Goal: Information Seeking & Learning: Learn about a topic

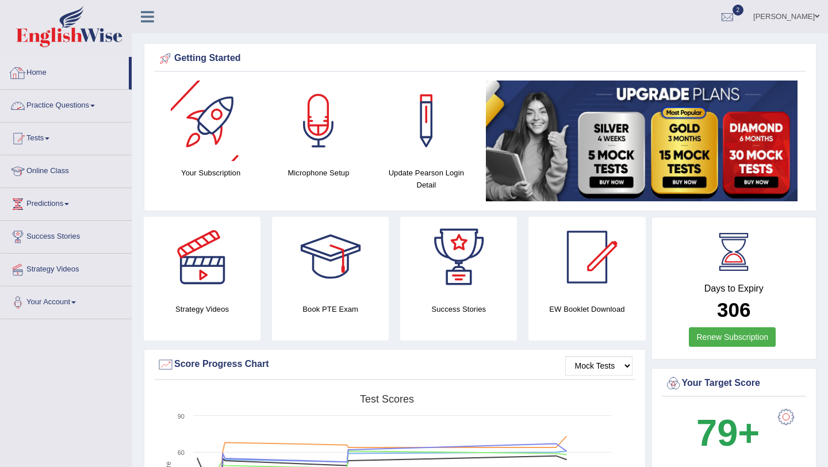
click at [95, 99] on link "Practice Questions" at bounding box center [66, 104] width 131 height 29
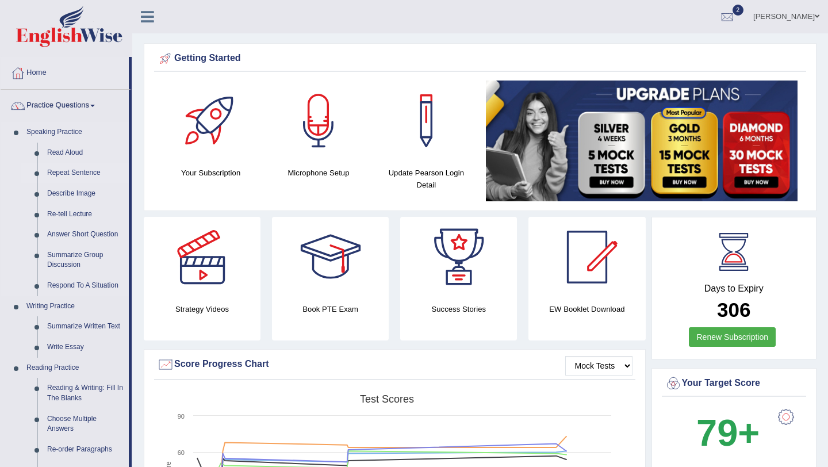
click at [77, 169] on link "Repeat Sentence" at bounding box center [85, 173] width 87 height 21
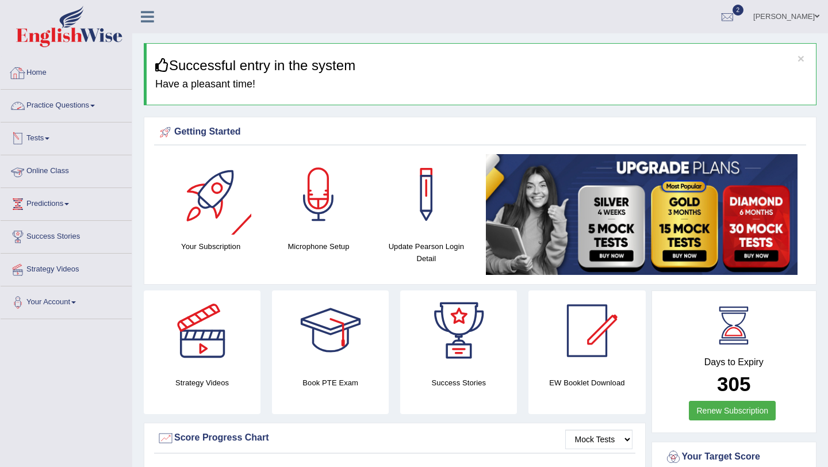
click at [72, 103] on link "Practice Questions" at bounding box center [66, 104] width 131 height 29
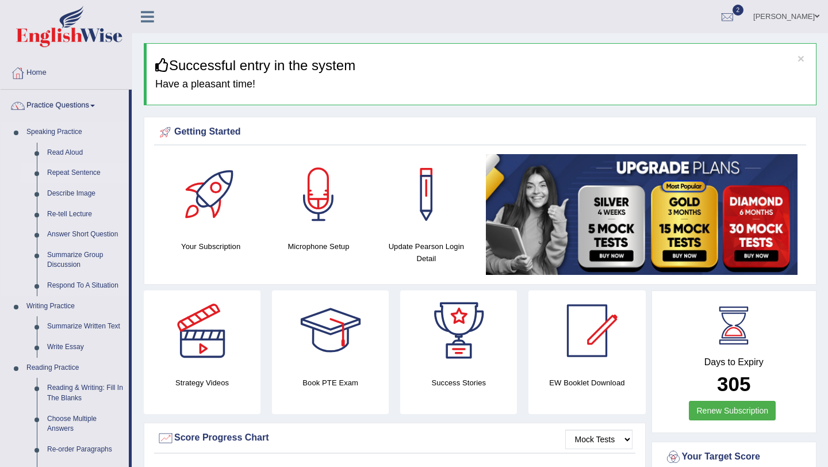
click at [95, 180] on link "Repeat Sentence" at bounding box center [85, 173] width 87 height 21
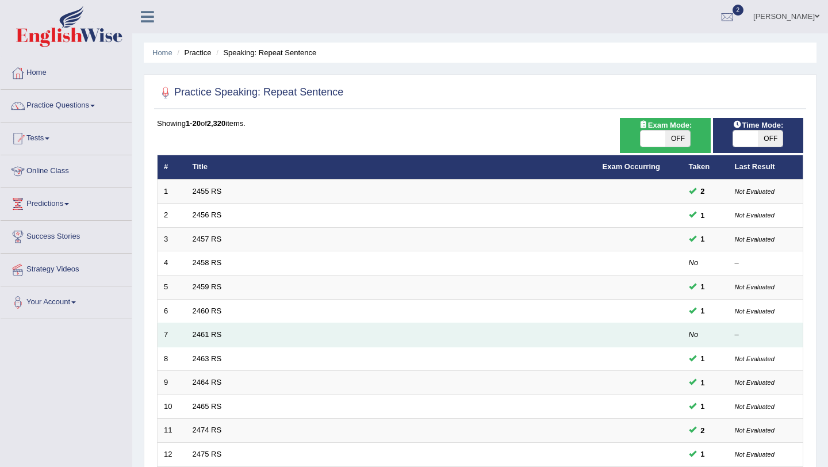
scroll to position [294, 0]
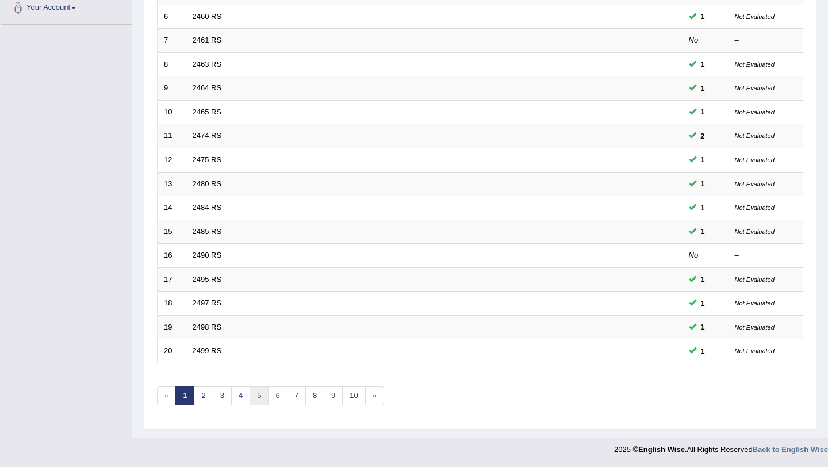
click at [253, 398] on link "5" at bounding box center [258, 395] width 19 height 19
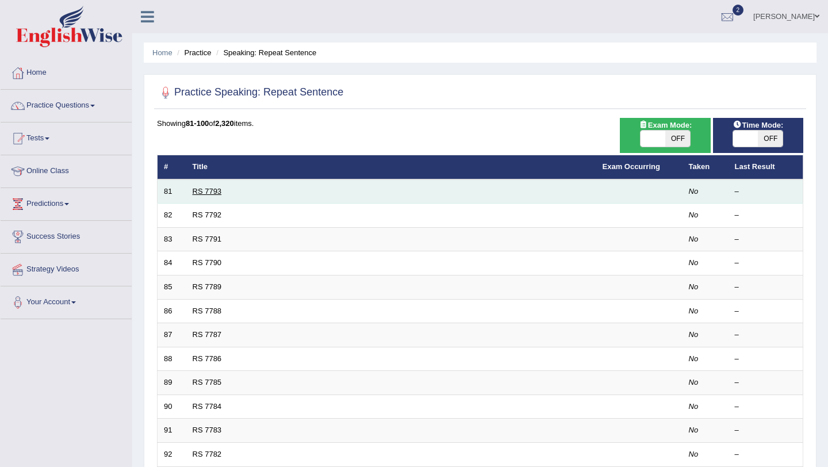
click at [203, 195] on link "RS 7793" at bounding box center [207, 191] width 29 height 9
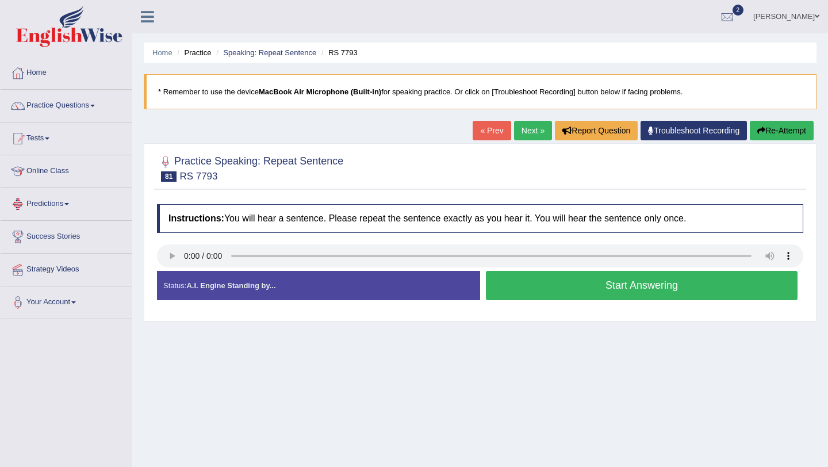
click at [520, 128] on link "Next »" at bounding box center [533, 131] width 38 height 20
click at [524, 128] on link "Next »" at bounding box center [533, 131] width 38 height 20
click at [55, 140] on link "Tests" at bounding box center [66, 136] width 131 height 29
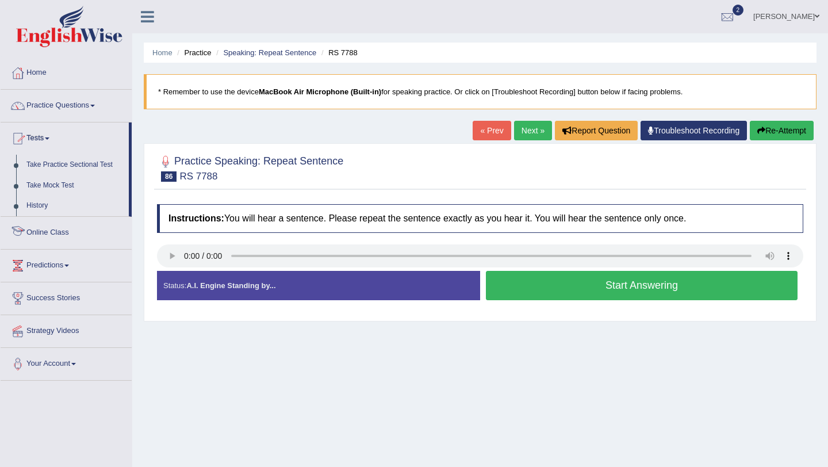
click at [70, 103] on link "Practice Questions" at bounding box center [66, 104] width 131 height 29
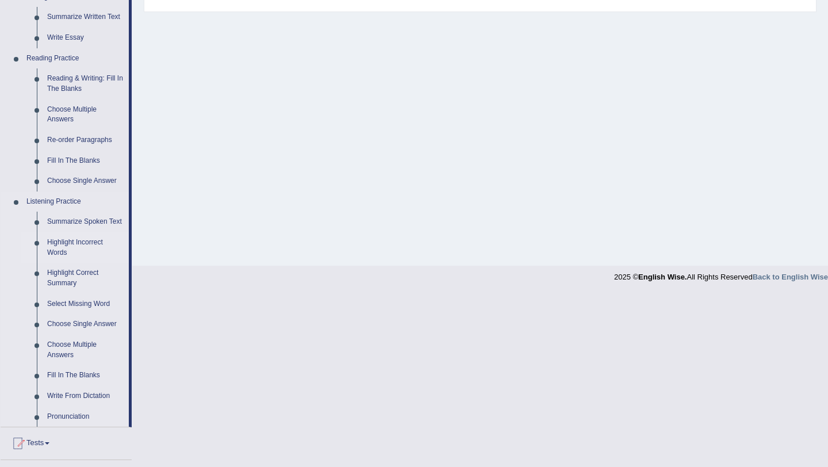
scroll to position [313, 0]
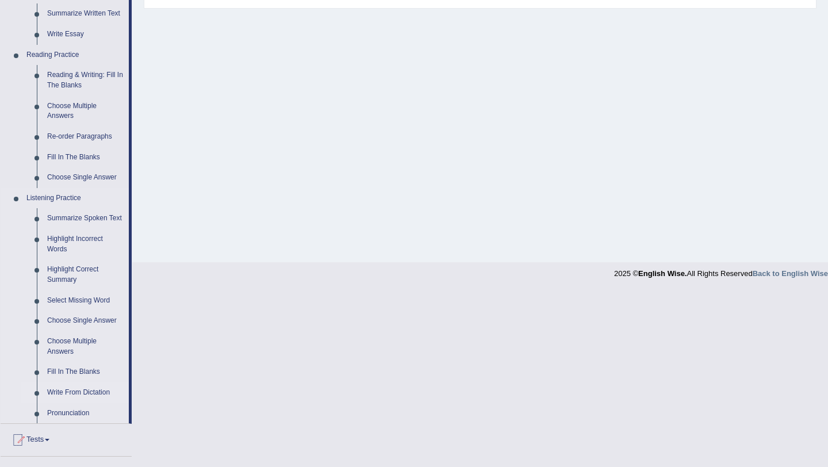
click at [70, 403] on link "Write From Dictation" at bounding box center [85, 392] width 87 height 21
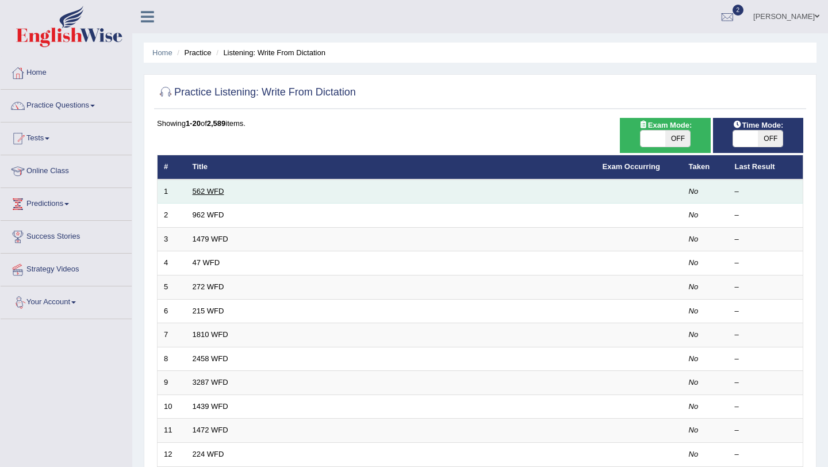
click at [196, 194] on link "562 WFD" at bounding box center [209, 191] width 32 height 9
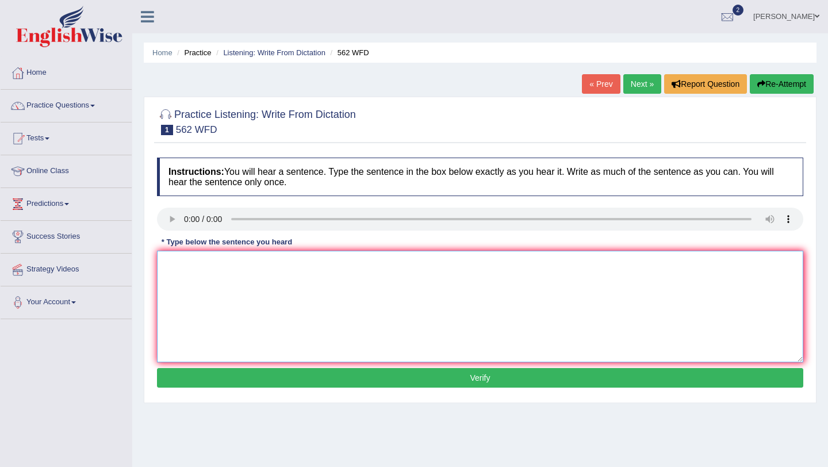
click at [196, 266] on textarea at bounding box center [480, 307] width 646 height 112
type textarea "the gap between rich and poor does not decrease."
click at [176, 379] on button "Verify" at bounding box center [480, 378] width 646 height 20
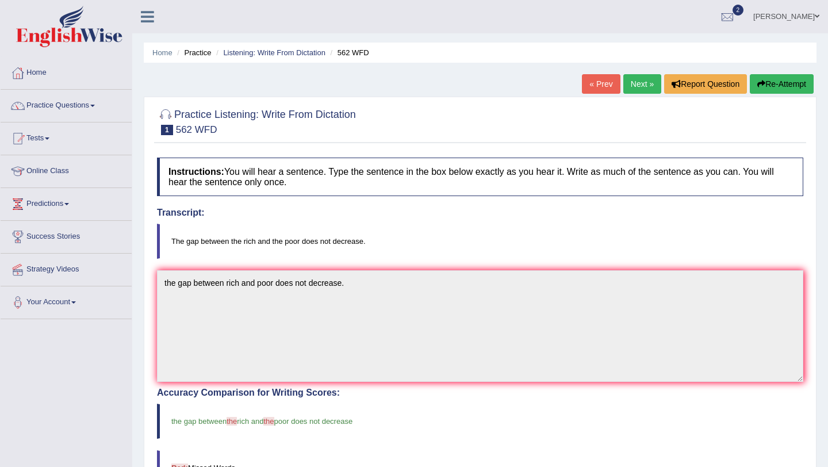
click at [636, 86] on link "Next »" at bounding box center [642, 84] width 38 height 20
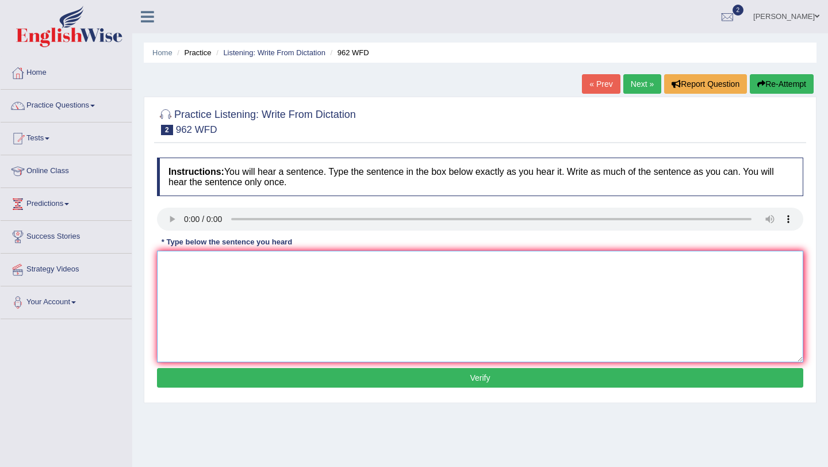
click at [171, 265] on textarea at bounding box center [480, 307] width 646 height 112
type textarea "If you have any question about exam please raise your hand."
click at [192, 375] on button "Verify" at bounding box center [480, 378] width 646 height 20
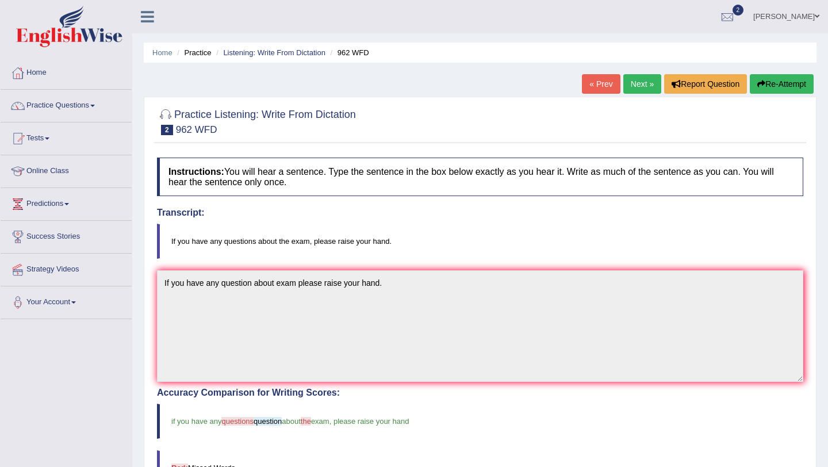
click at [635, 89] on link "Next »" at bounding box center [642, 84] width 38 height 20
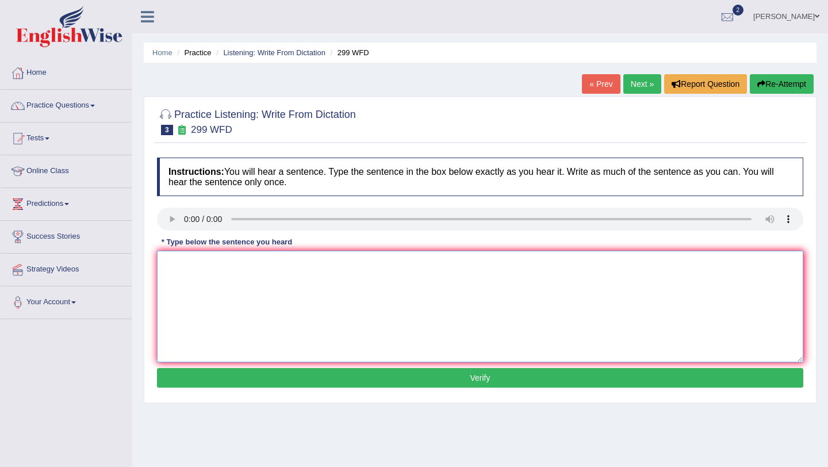
click at [172, 265] on textarea at bounding box center [480, 307] width 646 height 112
click at [206, 265] on textarea "student rep will be visiting classes with voting form" at bounding box center [480, 307] width 646 height 112
click at [168, 264] on textarea "student representatives will be visiting classes with voting form" at bounding box center [480, 307] width 646 height 112
click at [391, 266] on textarea "Student representatives will be visiting classes with voting form" at bounding box center [480, 307] width 646 height 112
type textarea "Student representatives will be visiting classes with voting form."
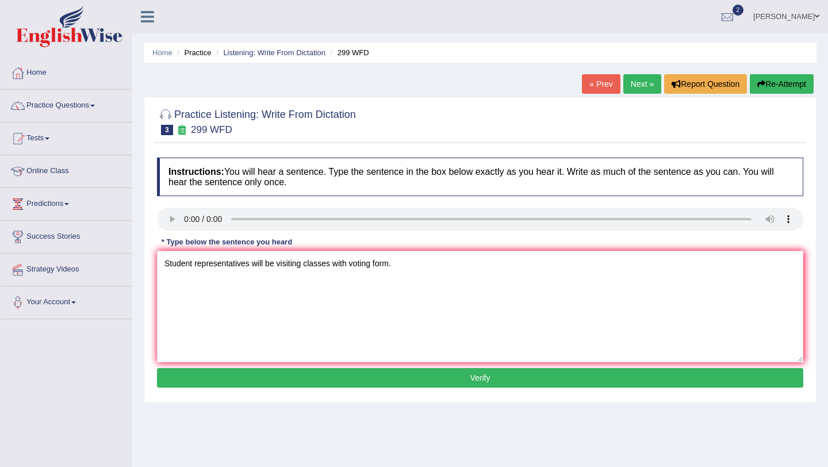
click at [389, 385] on button "Verify" at bounding box center [480, 378] width 646 height 20
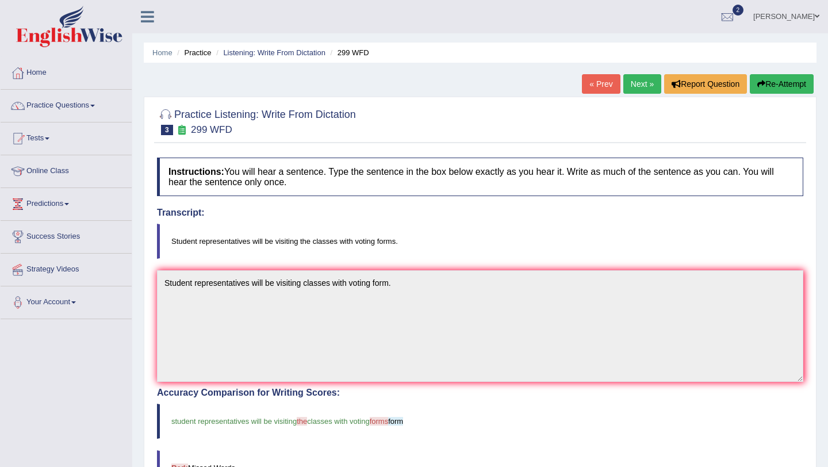
click at [644, 76] on link "Next »" at bounding box center [642, 84] width 38 height 20
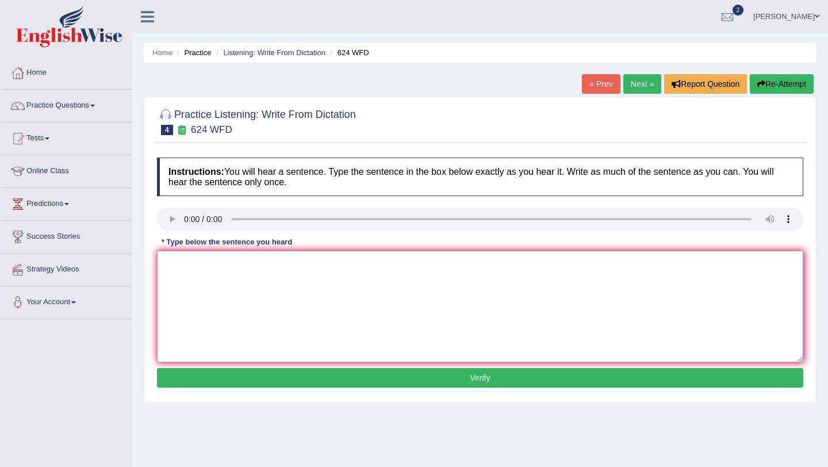
click at [199, 265] on textarea at bounding box center [480, 307] width 646 height 112
click at [247, 272] on textarea "our ciurses help to" at bounding box center [480, 307] width 646 height 112
click at [202, 270] on textarea "our ciurses help to ipmrove critical thinking and learning skills" at bounding box center [480, 307] width 646 height 112
click at [168, 265] on textarea "our courses help to ipmrove critical thinking and learning skills" at bounding box center [480, 307] width 646 height 112
click at [226, 264] on textarea "Our courses help to ipmrove critical thinking and learning skills" at bounding box center [480, 307] width 646 height 112
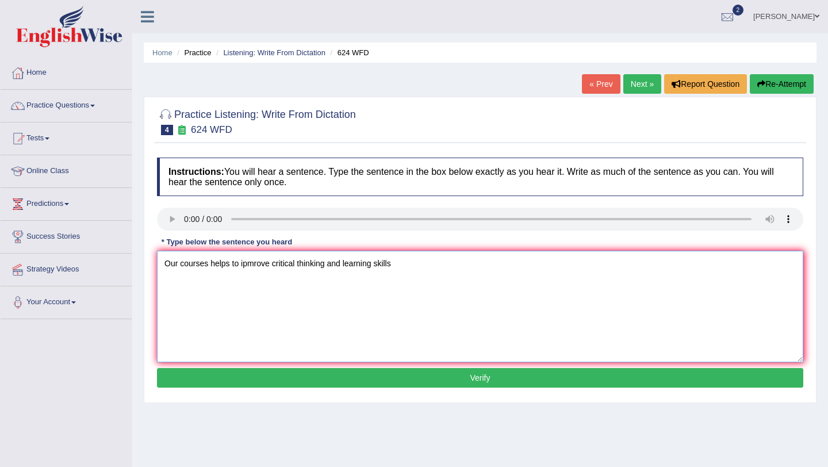
click at [270, 267] on textarea "Our courses helps to ipmrove critical thinking and learning skills" at bounding box center [480, 307] width 646 height 112
click at [397, 267] on textarea "Our courses helps to improve critical thinking and learning skills" at bounding box center [480, 307] width 646 height 112
type textarea "Our courses helps to improve critical thinking and learning skills."
click at [383, 373] on button "Verify" at bounding box center [480, 378] width 646 height 20
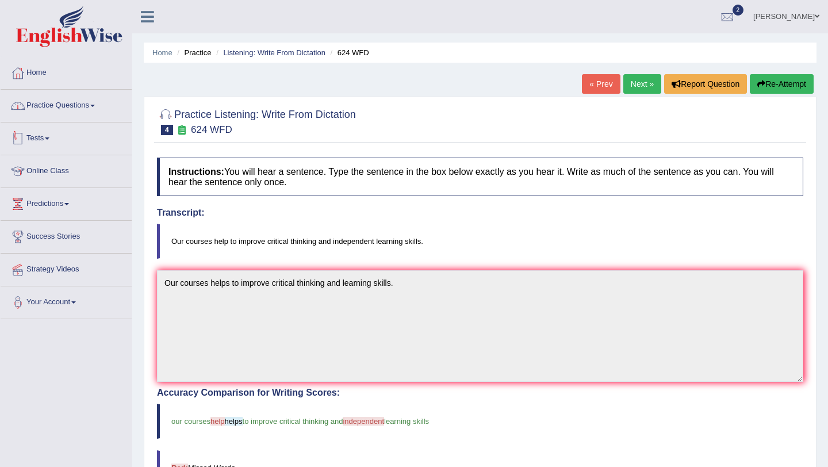
click at [87, 112] on link "Practice Questions" at bounding box center [66, 104] width 131 height 29
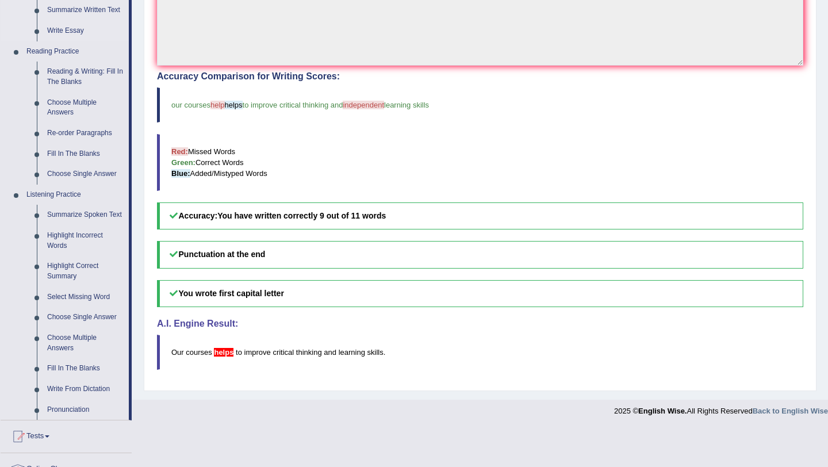
scroll to position [317, 0]
click at [93, 211] on link "Summarize Spoken Text" at bounding box center [85, 213] width 87 height 21
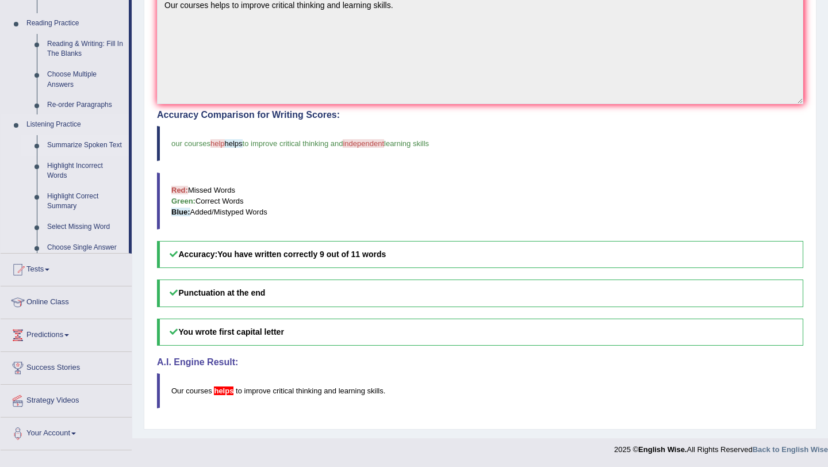
scroll to position [278, 0]
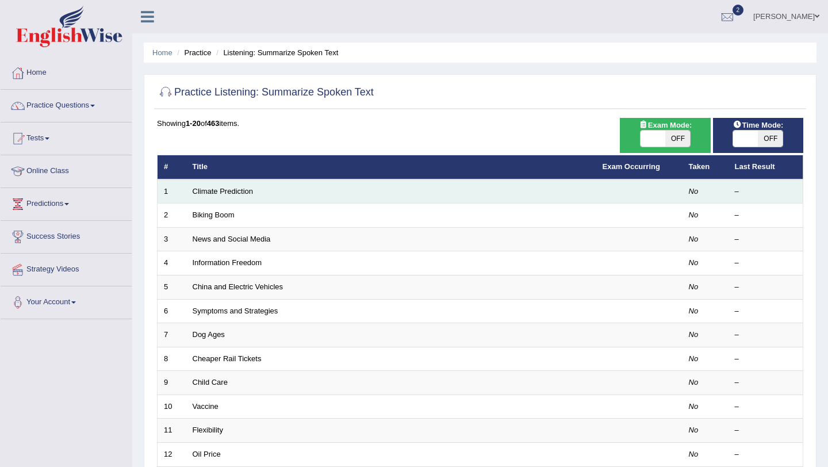
click at [206, 196] on td "Climate Prediction" at bounding box center [391, 191] width 410 height 24
click at [206, 193] on link "Climate Prediction" at bounding box center [223, 191] width 61 height 9
